Goal: Transaction & Acquisition: Purchase product/service

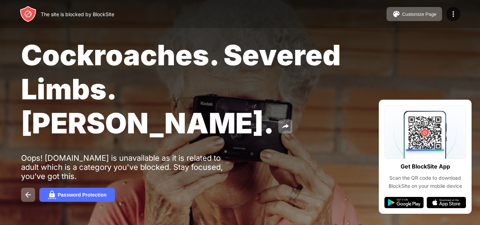
click at [65, 159] on div at bounding box center [104, 177] width 166 height 80
click at [27, 161] on div at bounding box center [104, 177] width 166 height 80
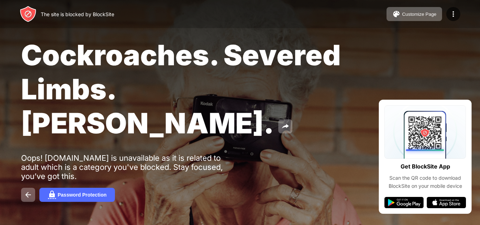
click at [27, 161] on div at bounding box center [104, 177] width 166 height 80
click at [400, 203] on div "Cockroaches. Severed Limbs. [PERSON_NAME]. Oops! [DOMAIN_NAME] is unavailable a…" at bounding box center [240, 120] width 480 height 240
click at [448, 204] on div "Cockroaches. Severed Limbs. [PERSON_NAME]. Oops! [DOMAIN_NAME] is unavailable a…" at bounding box center [240, 120] width 480 height 240
click at [424, 134] on div "Cockroaches. Severed Limbs. [PERSON_NAME]. Oops! [DOMAIN_NAME] is unavailable a…" at bounding box center [240, 120] width 480 height 240
click at [415, 12] on div "Customize Page" at bounding box center [419, 14] width 34 height 5
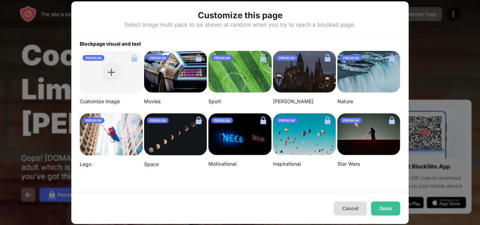
click at [354, 203] on button "Cancel" at bounding box center [350, 209] width 33 height 14
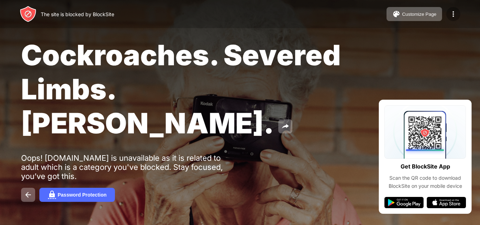
click at [454, 17] on img at bounding box center [453, 14] width 8 height 8
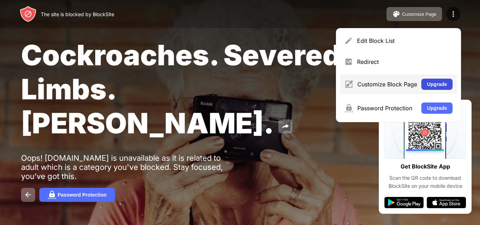
click at [436, 83] on button "Upgrade" at bounding box center [437, 84] width 31 height 11
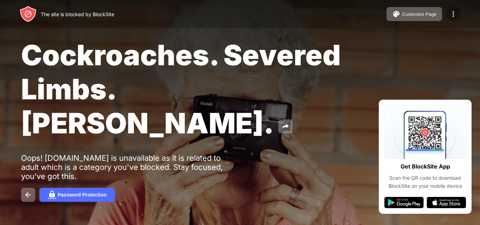
click at [453, 15] on img at bounding box center [453, 14] width 8 height 8
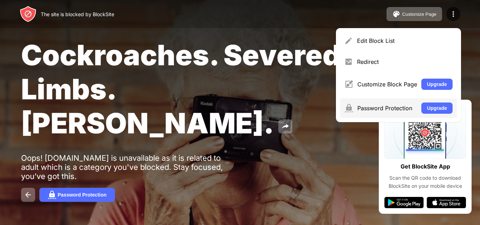
click at [412, 107] on div "Password Protection" at bounding box center [388, 108] width 60 height 7
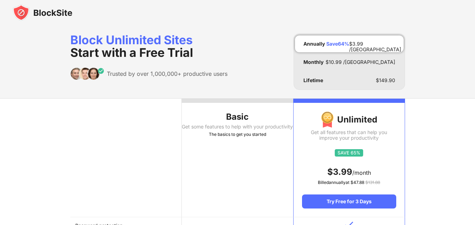
click at [347, 43] on div "Save 64 %" at bounding box center [337, 44] width 23 height 6
click at [388, 81] on div "$ 149.90" at bounding box center [385, 81] width 19 height 6
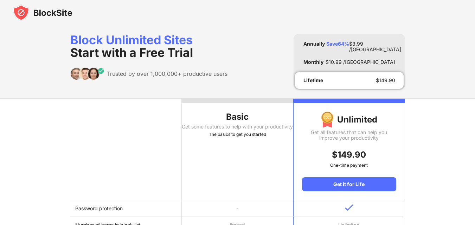
click at [388, 81] on div "$ 149.90" at bounding box center [385, 81] width 19 height 6
click at [380, 62] on div "$ 10.99 /MO" at bounding box center [361, 62] width 70 height 6
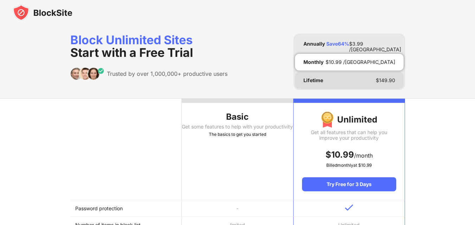
click at [380, 78] on div "$ 149.90" at bounding box center [385, 81] width 19 height 6
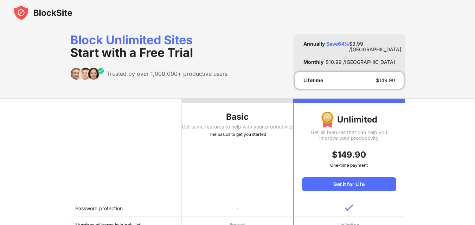
click at [346, 206] on img at bounding box center [349, 208] width 8 height 7
click at [341, 185] on div "Get it for Life" at bounding box center [349, 185] width 94 height 14
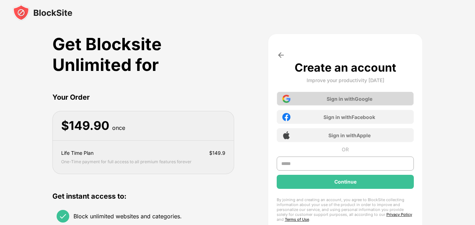
click at [323, 96] on div "Sign in with Google" at bounding box center [345, 99] width 137 height 14
